Goal: Task Accomplishment & Management: Complete application form

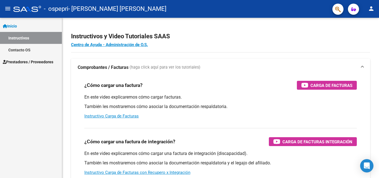
click at [42, 60] on span "Prestadores / Proveedores" at bounding box center [28, 62] width 50 height 6
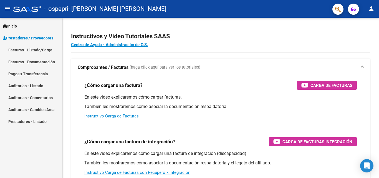
click at [38, 53] on link "Facturas - Listado/Carga" at bounding box center [31, 50] width 62 height 12
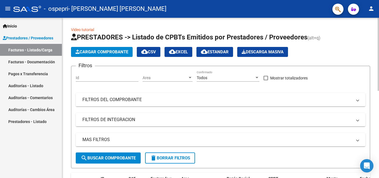
click at [116, 52] on span "Cargar Comprobante" at bounding box center [101, 51] width 53 height 5
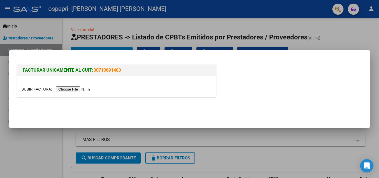
click at [88, 87] on input "file" at bounding box center [56, 89] width 70 height 6
click at [82, 88] on input "file" at bounding box center [56, 89] width 70 height 6
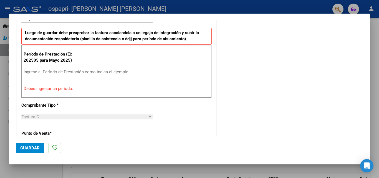
scroll to position [149, 0]
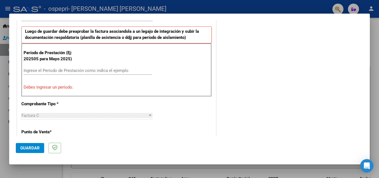
click at [40, 72] on input "Ingrese el Período de Prestación como indica el ejemplo" at bounding box center [88, 70] width 128 height 5
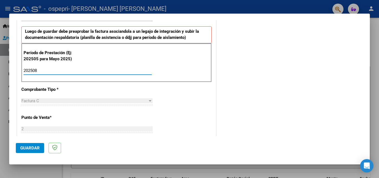
type input "202508"
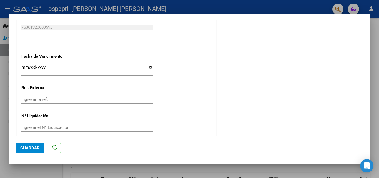
scroll to position [372, 0]
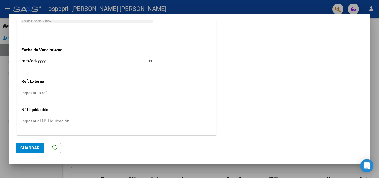
click at [104, 121] on input "Ingresar el N° Liquidación" at bounding box center [86, 120] width 131 height 5
type input "272733"
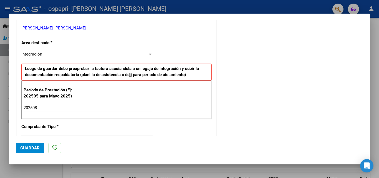
scroll to position [0, 0]
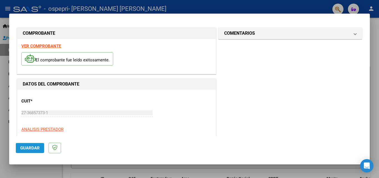
click at [34, 143] on button "Guardar" at bounding box center [30, 148] width 28 height 10
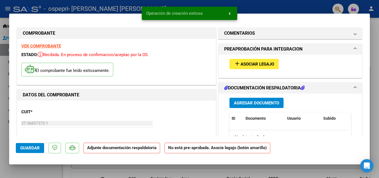
click at [197, 63] on span "Asociar Legajo" at bounding box center [257, 64] width 34 height 5
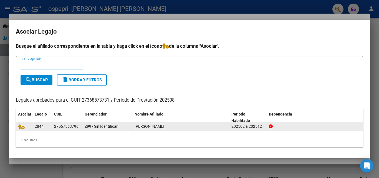
click at [72, 126] on div "27567563796" at bounding box center [66, 126] width 24 height 6
click at [133, 128] on datatable-body-cell "[PERSON_NAME]" at bounding box center [180, 126] width 97 height 9
click at [150, 126] on span "[PERSON_NAME]" at bounding box center [150, 126] width 30 height 4
click at [197, 128] on div "202502 a 202512" at bounding box center [247, 126] width 33 height 6
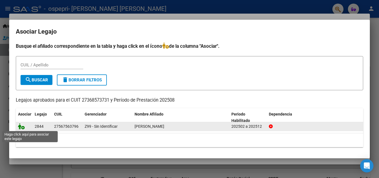
click at [21, 125] on icon at bounding box center [21, 126] width 7 height 6
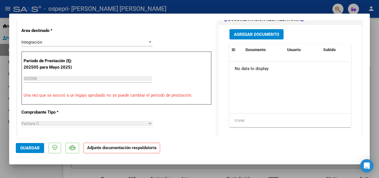
scroll to position [129, 0]
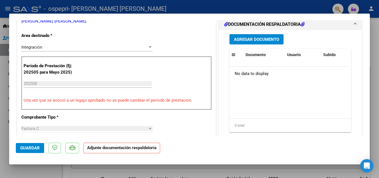
click at [197, 41] on span "Agregar Documento" at bounding box center [256, 39] width 45 height 5
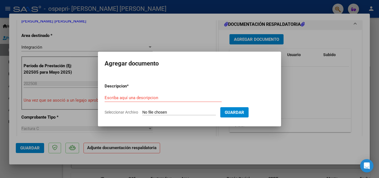
click at [197, 23] on div at bounding box center [189, 89] width 379 height 178
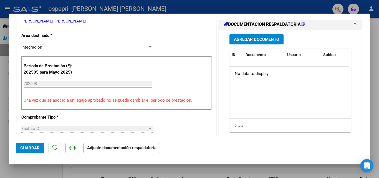
click at [197, 36] on button "Agregar Documento" at bounding box center [256, 39] width 54 height 10
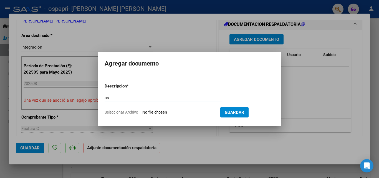
type input "a"
type input "Asistencia"
click at [197, 113] on input "Seleccionar Archivo" at bounding box center [179, 112] width 74 height 5
type input "C:\fakepath\asistencia.pdf"
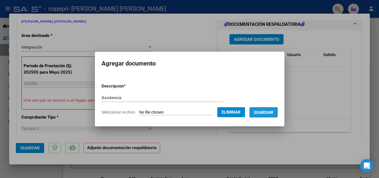
click at [197, 112] on span "Guardar" at bounding box center [263, 112] width 19 height 5
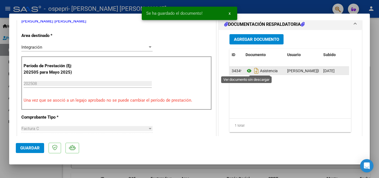
click at [197, 70] on icon at bounding box center [248, 70] width 7 height 7
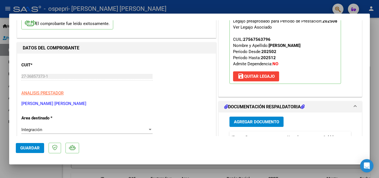
scroll to position [0, 0]
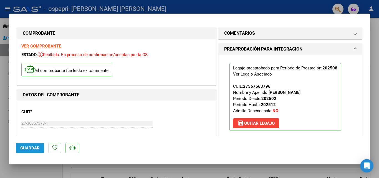
click at [34, 148] on span "Guardar" at bounding box center [29, 147] width 19 height 5
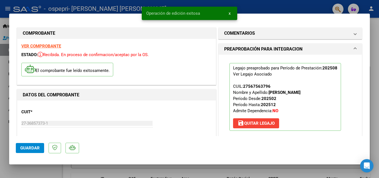
click at [197, 57] on div at bounding box center [189, 89] width 379 height 178
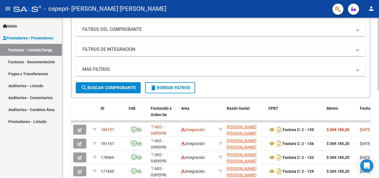
scroll to position [43, 0]
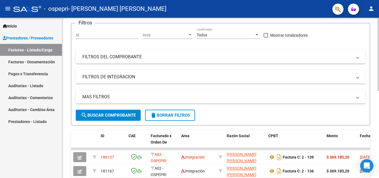
click at [197, 98] on div at bounding box center [377, 74] width 1 height 73
